Goal: Task Accomplishment & Management: Use online tool/utility

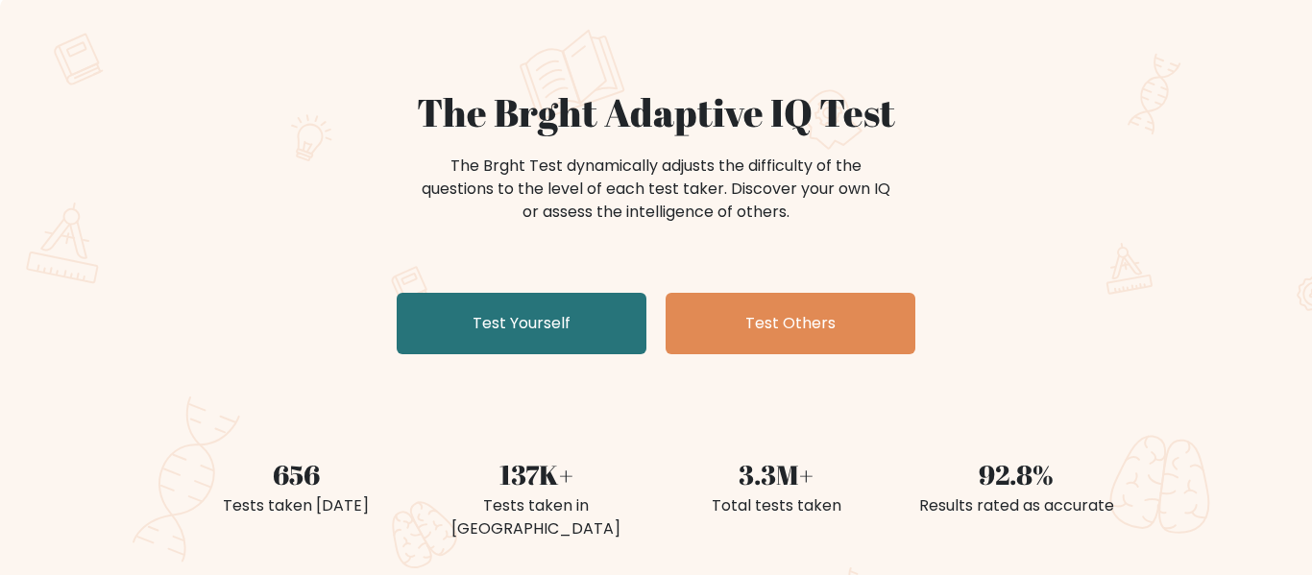
scroll to position [99, 0]
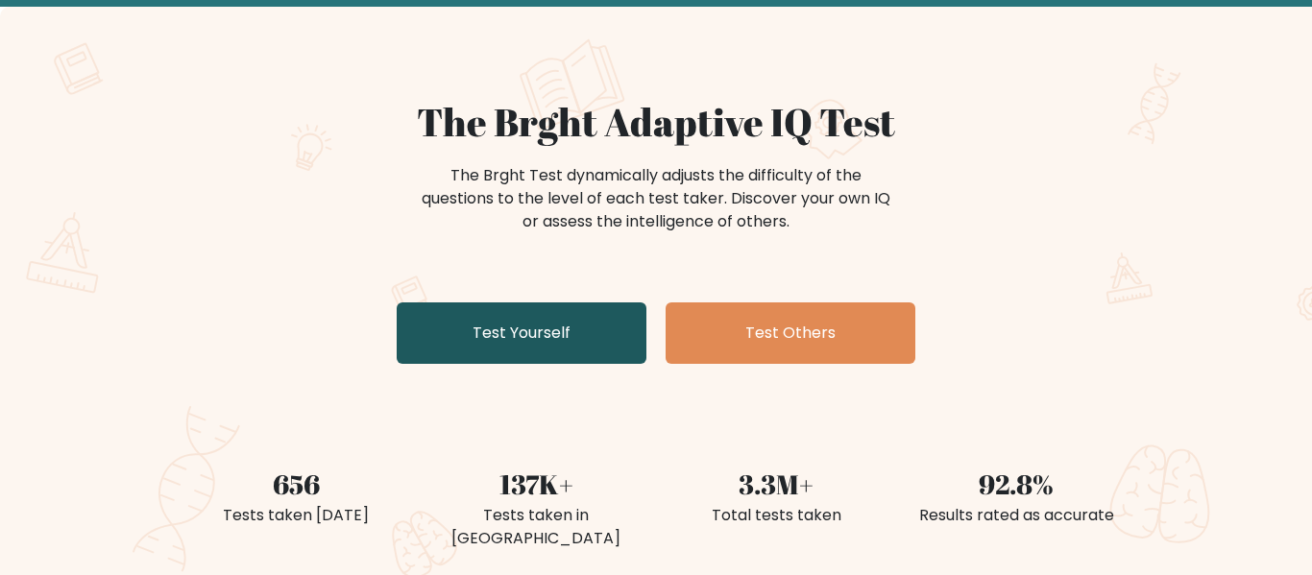
click at [533, 343] on link "Test Yourself" at bounding box center [522, 333] width 250 height 61
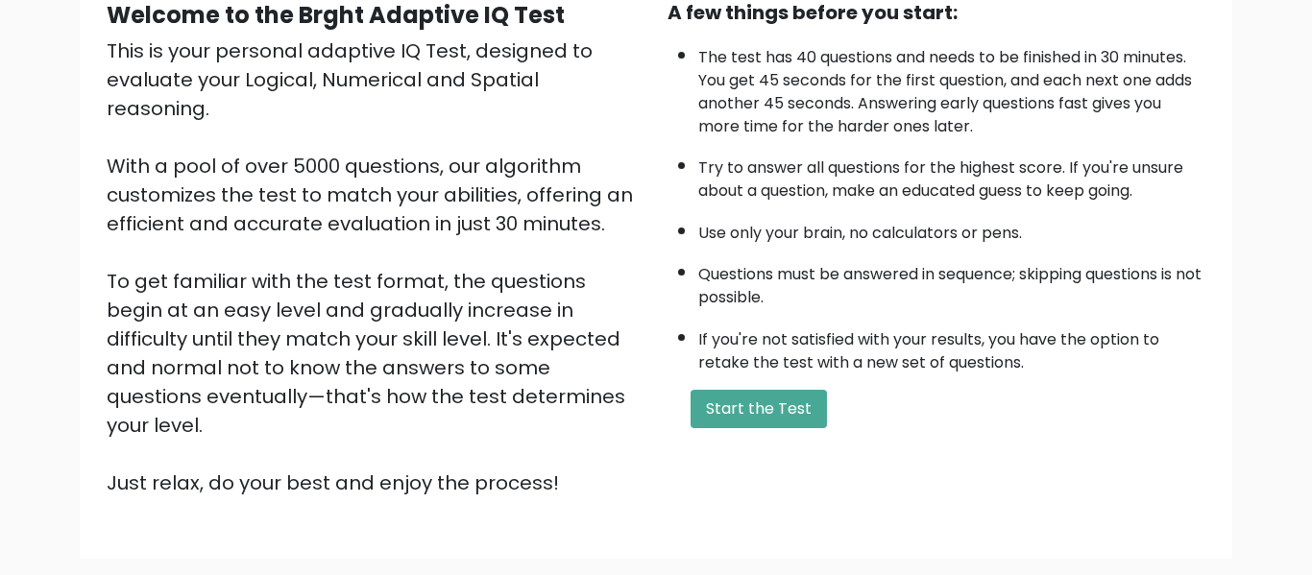
scroll to position [204, 0]
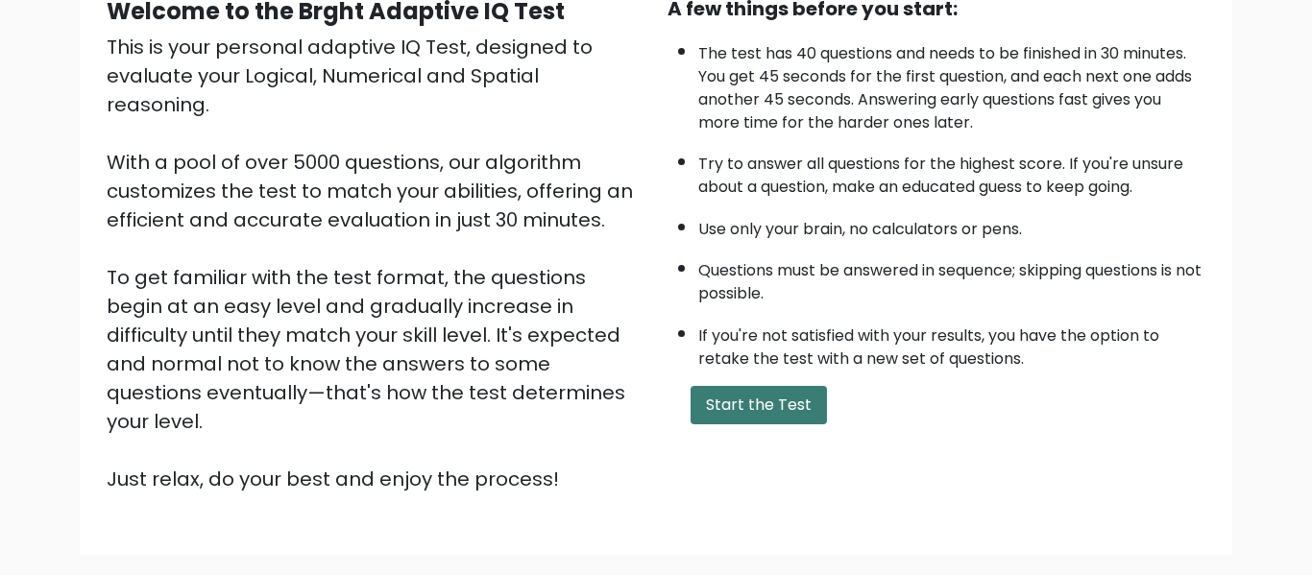
click at [732, 398] on button "Start the Test" at bounding box center [759, 405] width 136 height 38
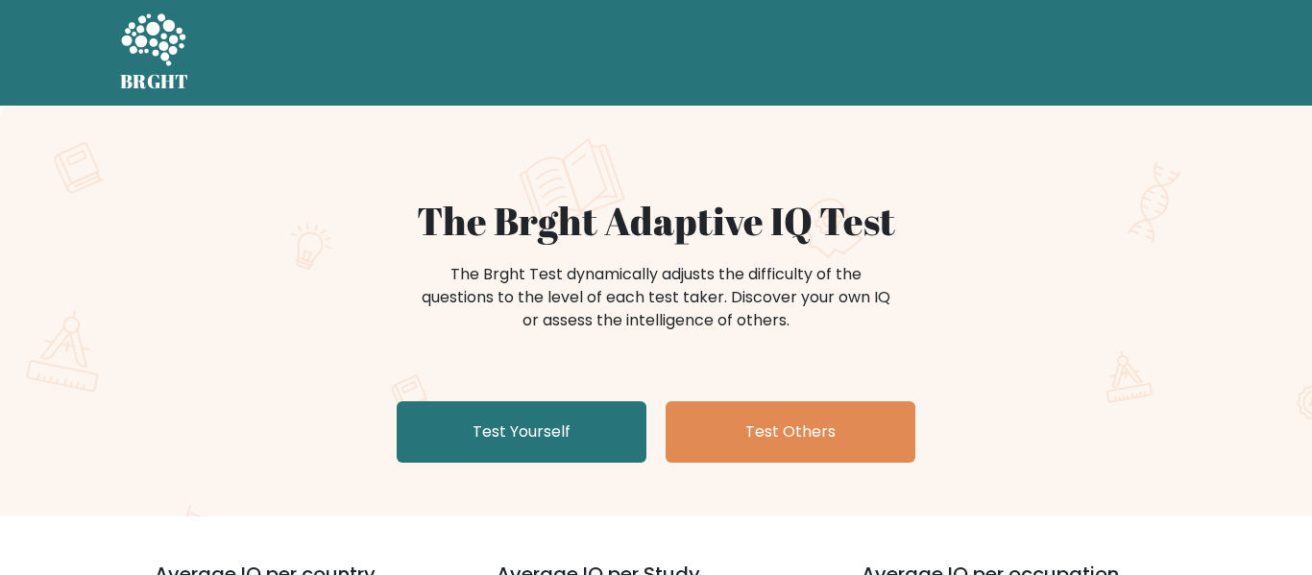
scroll to position [99, 0]
